Goal: Complete application form: Complete application form

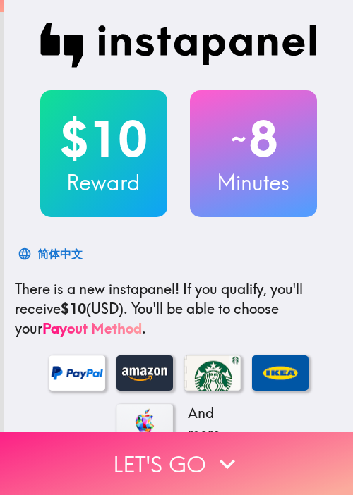
drag, startPoint x: 48, startPoint y: 447, endPoint x: 87, endPoint y: 441, distance: 40.0
click at [48, 447] on button "Let's go" at bounding box center [176, 463] width 353 height 63
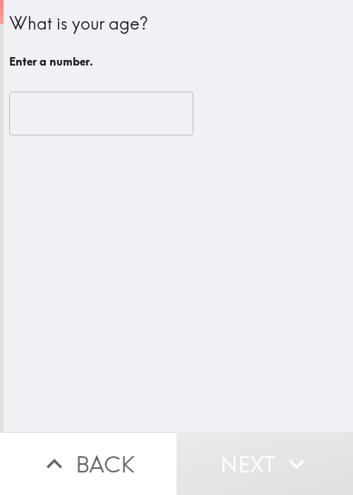
click at [76, 120] on input "number" at bounding box center [101, 114] width 184 height 44
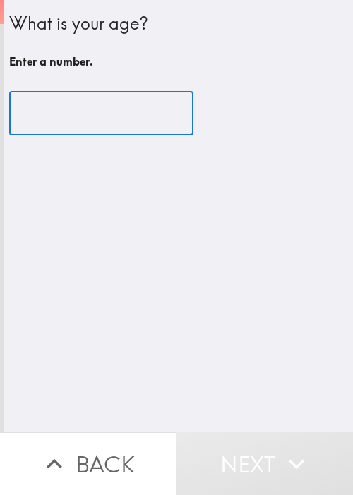
paste input "90013"
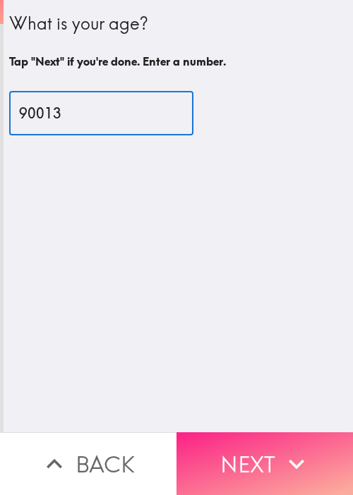
type input "90013"
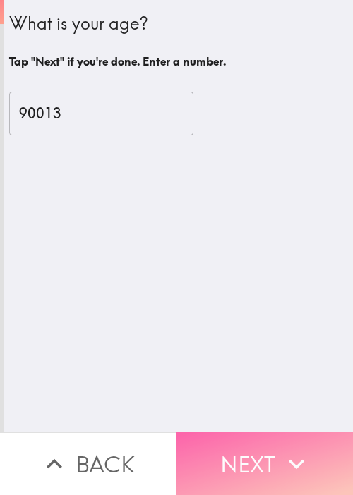
click at [267, 471] on button "Next" at bounding box center [264, 463] width 176 height 63
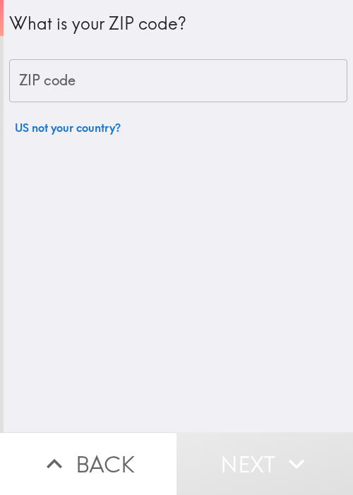
drag, startPoint x: 75, startPoint y: 261, endPoint x: 79, endPoint y: 247, distance: 14.7
click at [75, 260] on div "What is your ZIP code? ZIP code ZIP code US not your country?" at bounding box center [178, 216] width 349 height 432
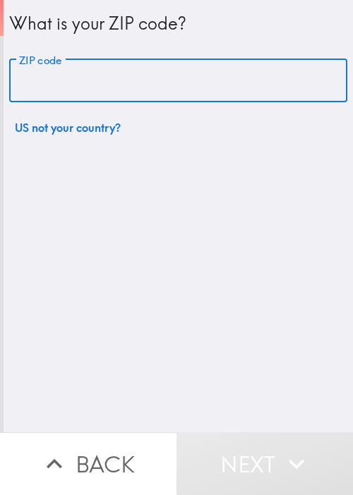
click at [161, 85] on input "ZIP code" at bounding box center [178, 81] width 338 height 44
paste input "38401"
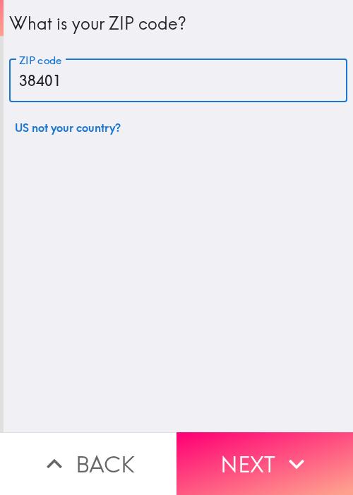
type input "38401"
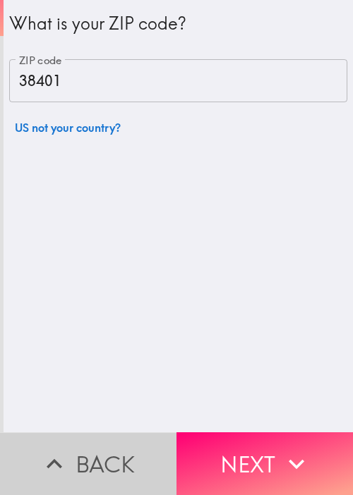
click at [114, 439] on button "Back" at bounding box center [88, 463] width 176 height 63
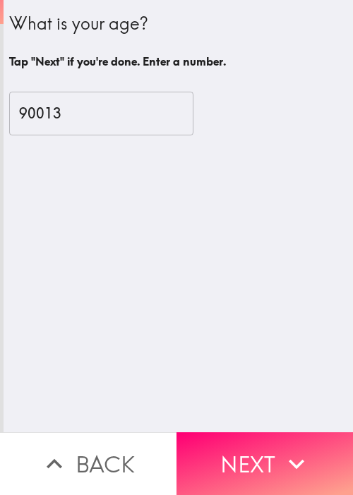
drag, startPoint x: 79, startPoint y: 106, endPoint x: -6, endPoint y: 116, distance: 85.2
click at [0, 0] on html "What is your age? Tap "Next" if you're done. Enter a number. 90013 ​ Back Next …" at bounding box center [176, 0] width 353 height 0
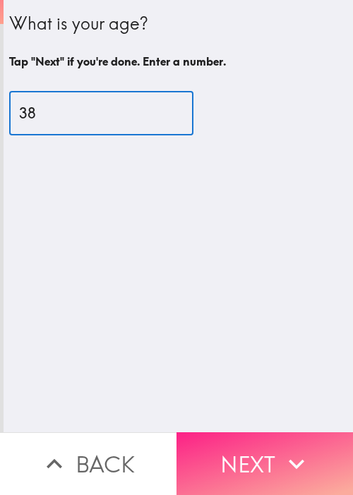
type input "38"
click at [286, 449] on icon "button" at bounding box center [296, 464] width 31 height 31
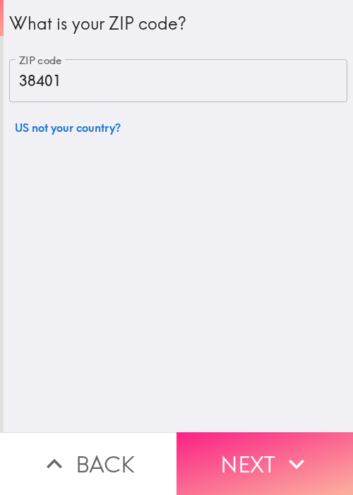
click at [245, 453] on button "Next" at bounding box center [264, 463] width 176 height 63
